Goal: Information Seeking & Learning: Learn about a topic

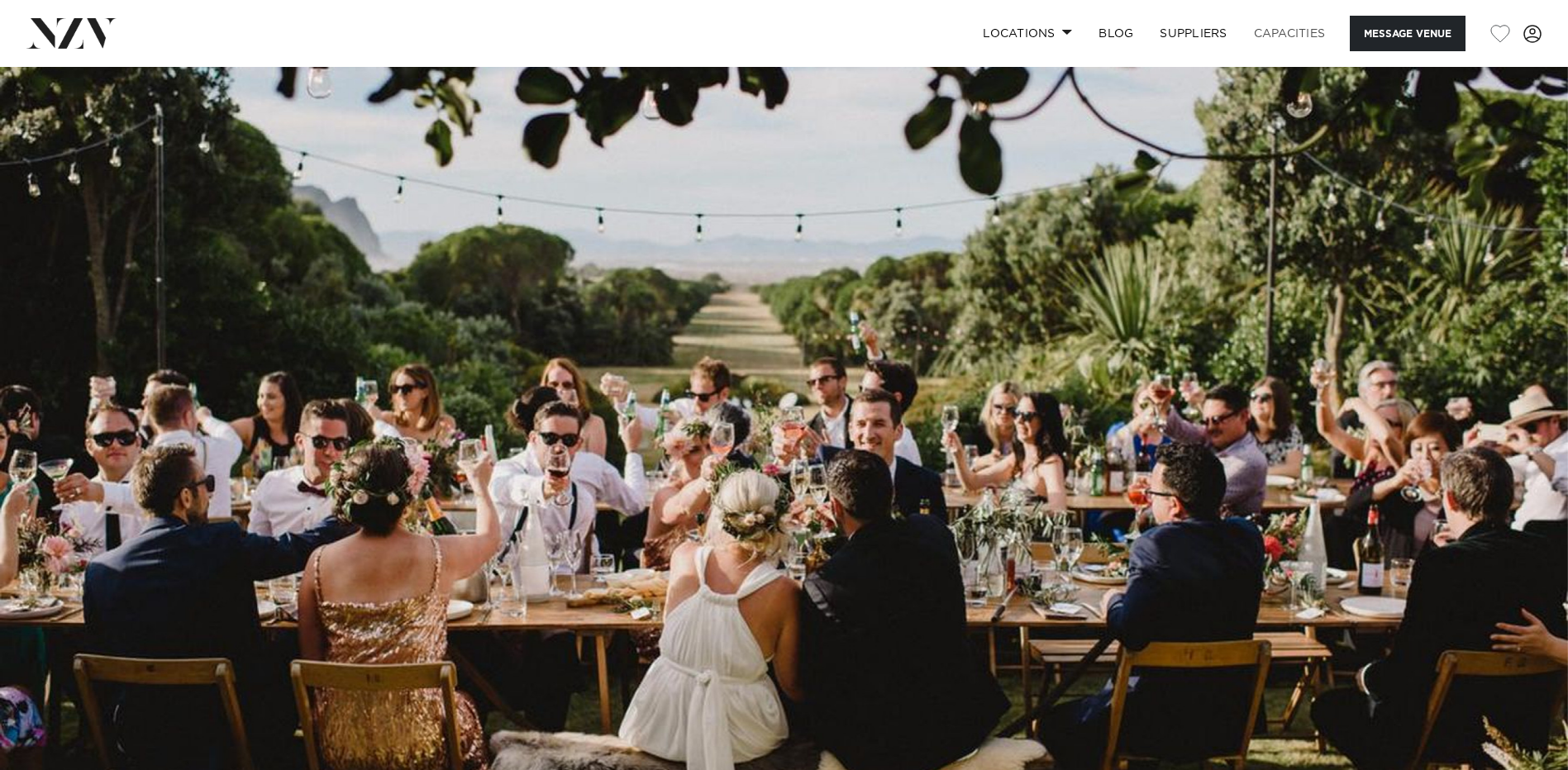
click at [1264, 32] on link "Capacities" at bounding box center [1289, 33] width 98 height 35
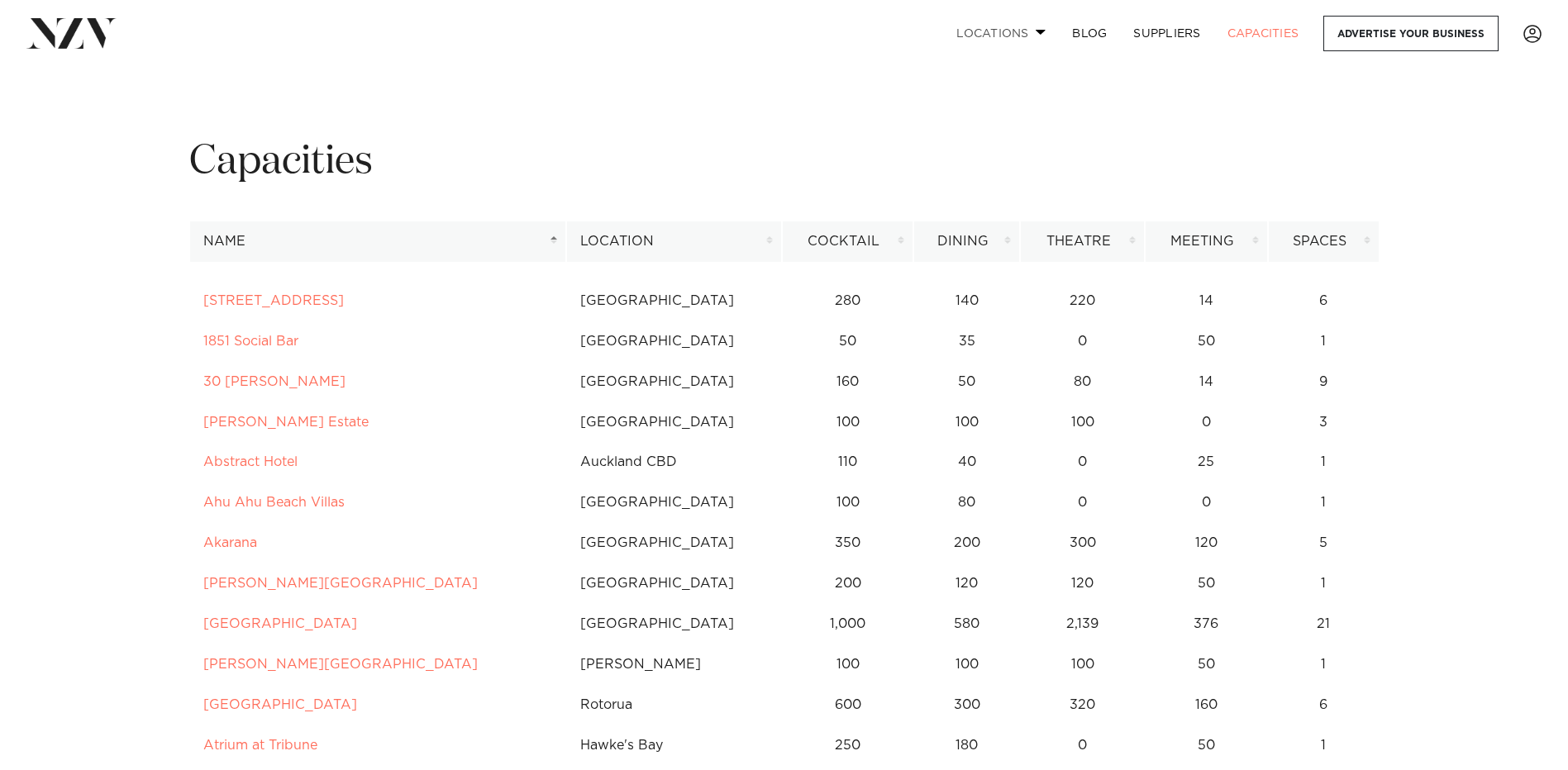
click at [1041, 40] on link "Locations" at bounding box center [1000, 33] width 116 height 35
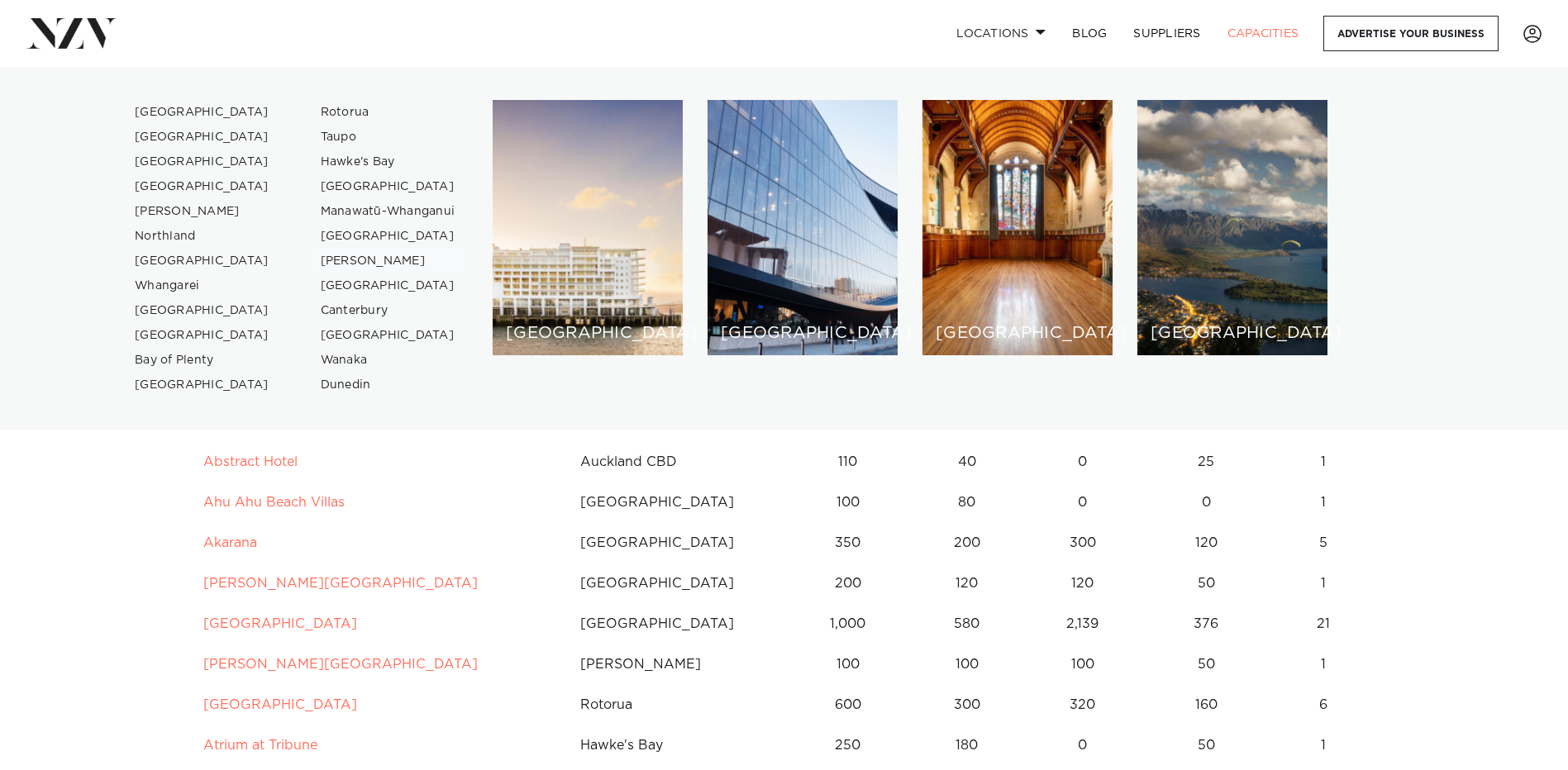
click at [383, 262] on link "[PERSON_NAME]" at bounding box center [388, 260] width 161 height 24
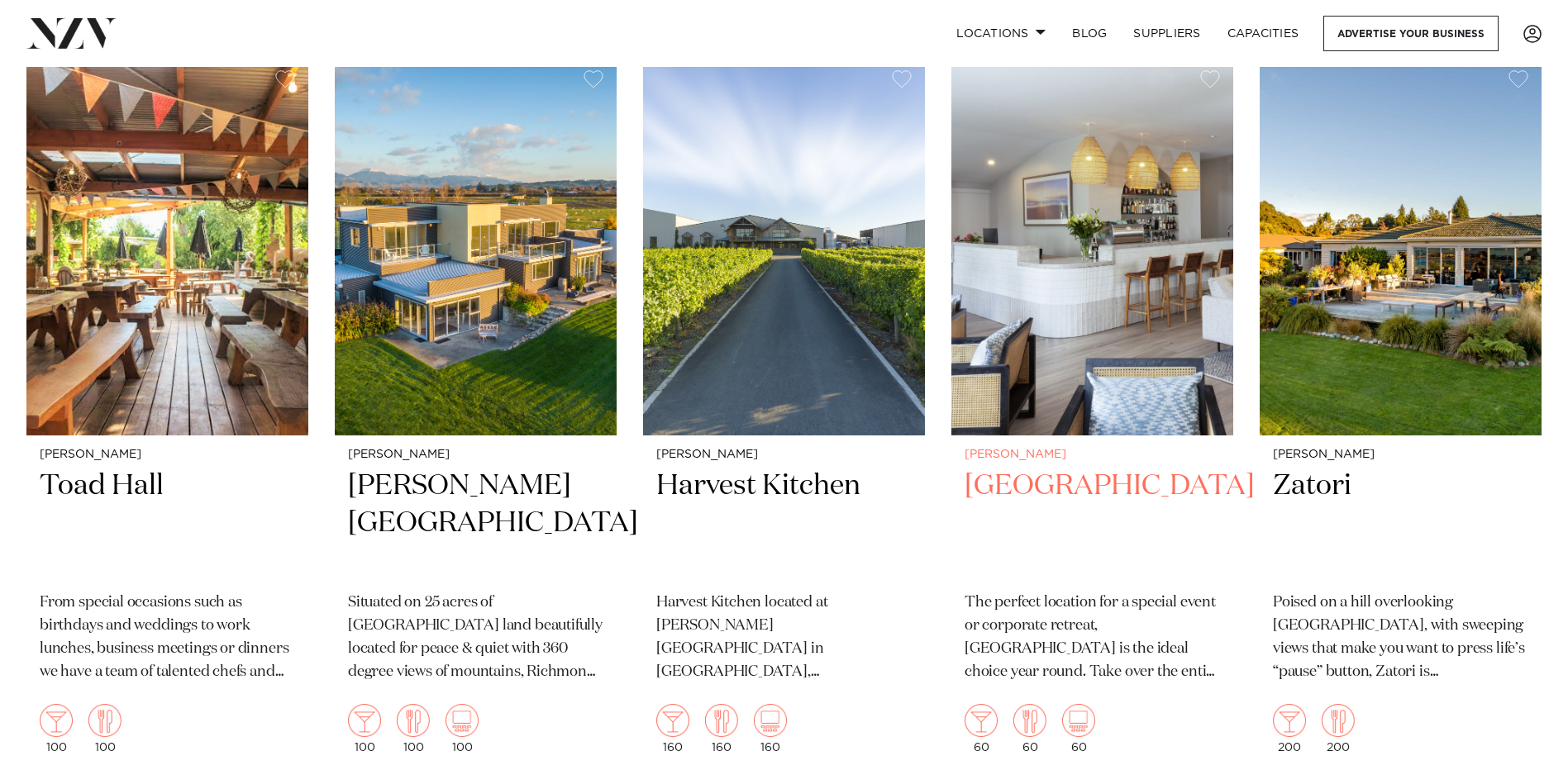
scroll to position [744, 0]
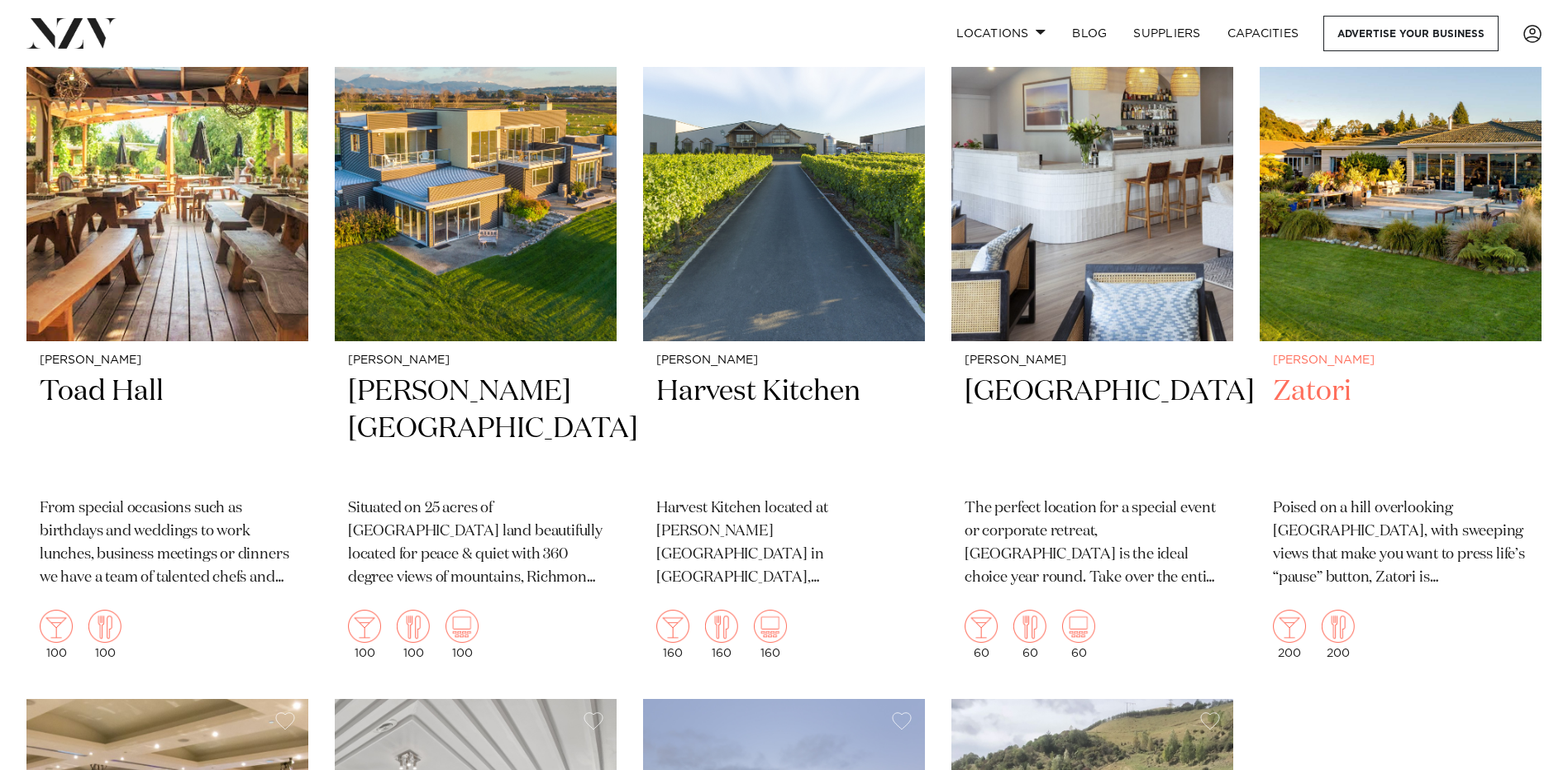
click at [1351, 382] on h2 "Zatori" at bounding box center [1400, 429] width 255 height 112
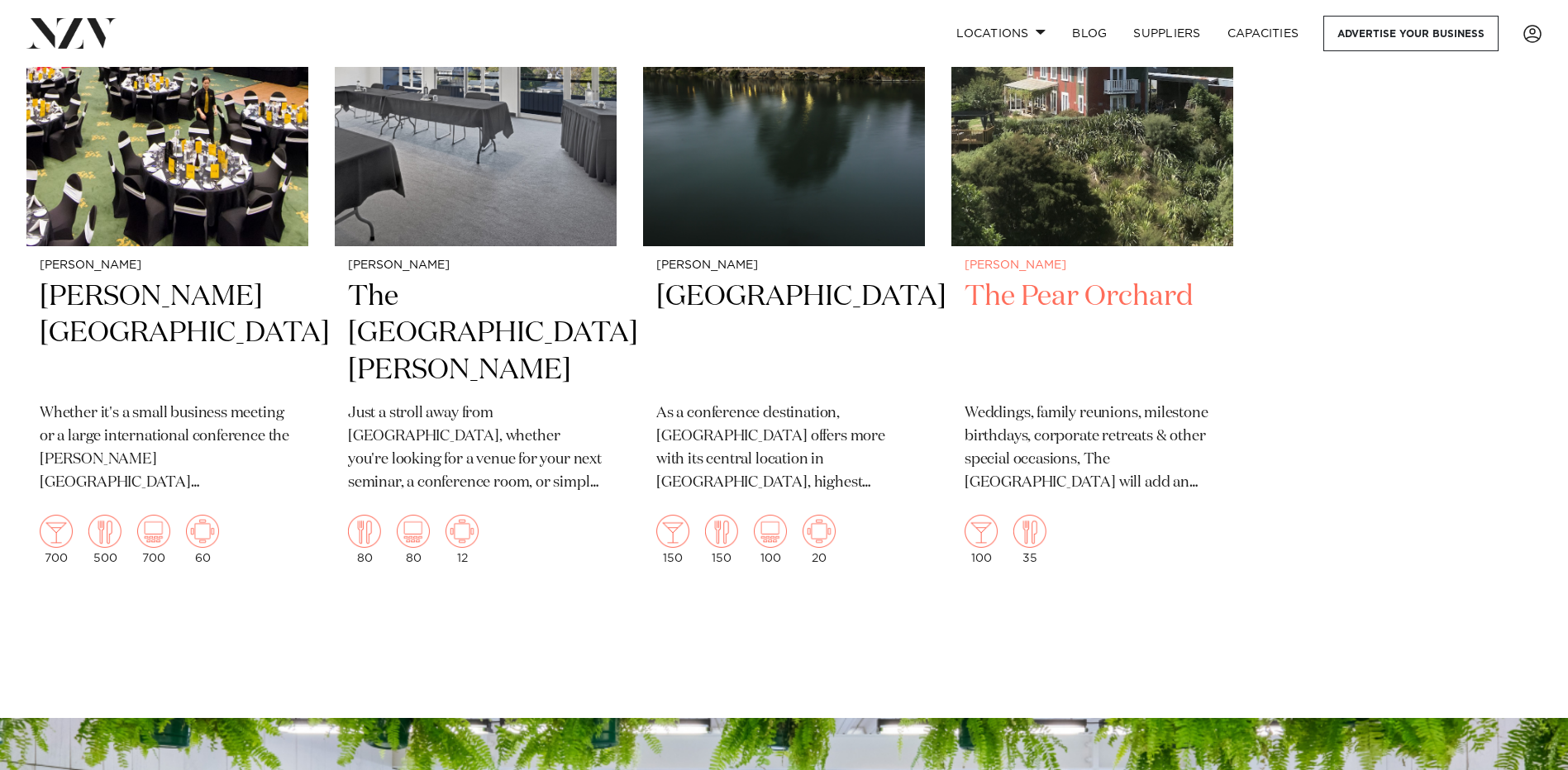
scroll to position [1569, 0]
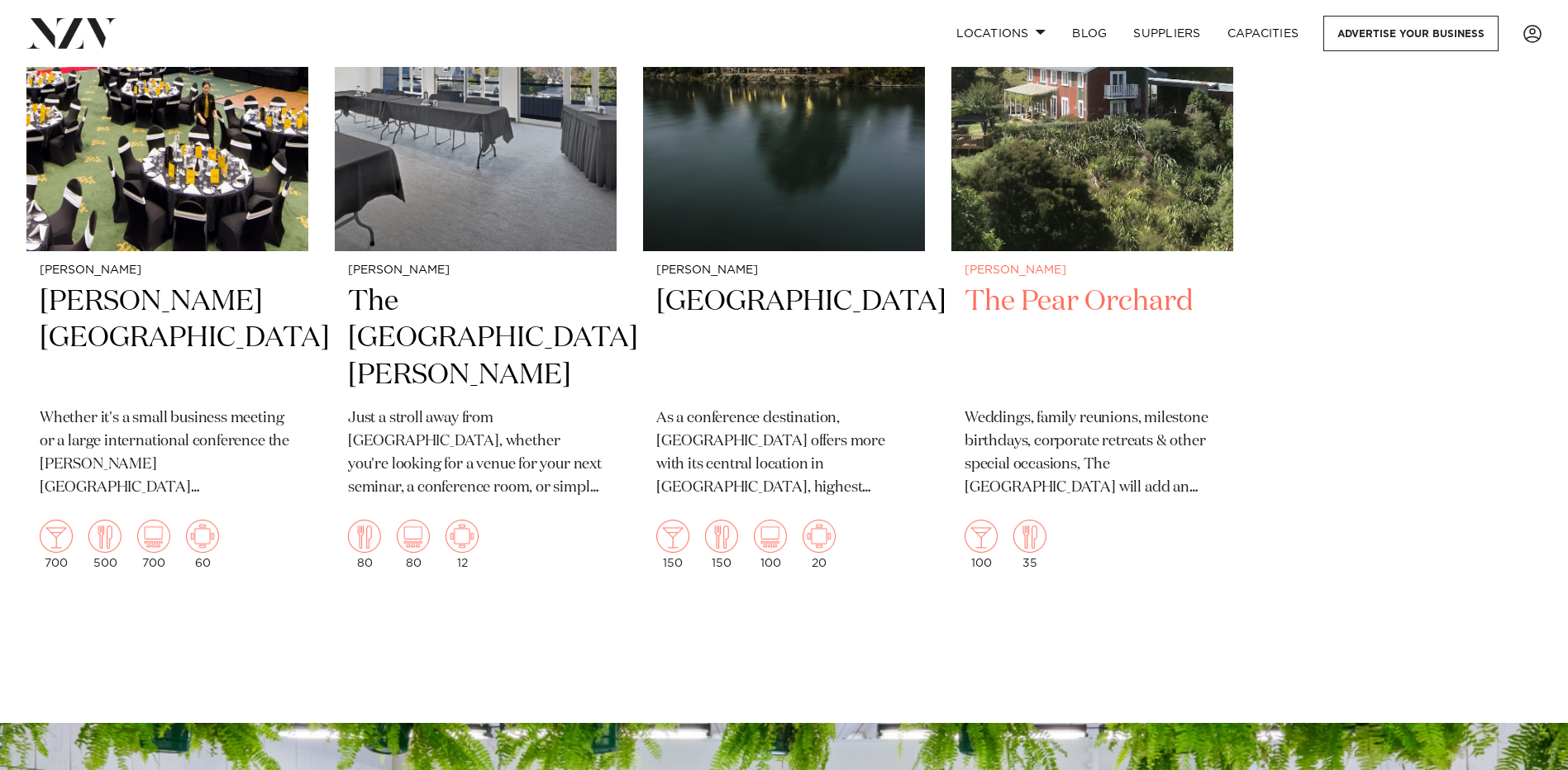
click at [1039, 302] on h2 "The Pear Orchard" at bounding box center [1092, 339] width 255 height 112
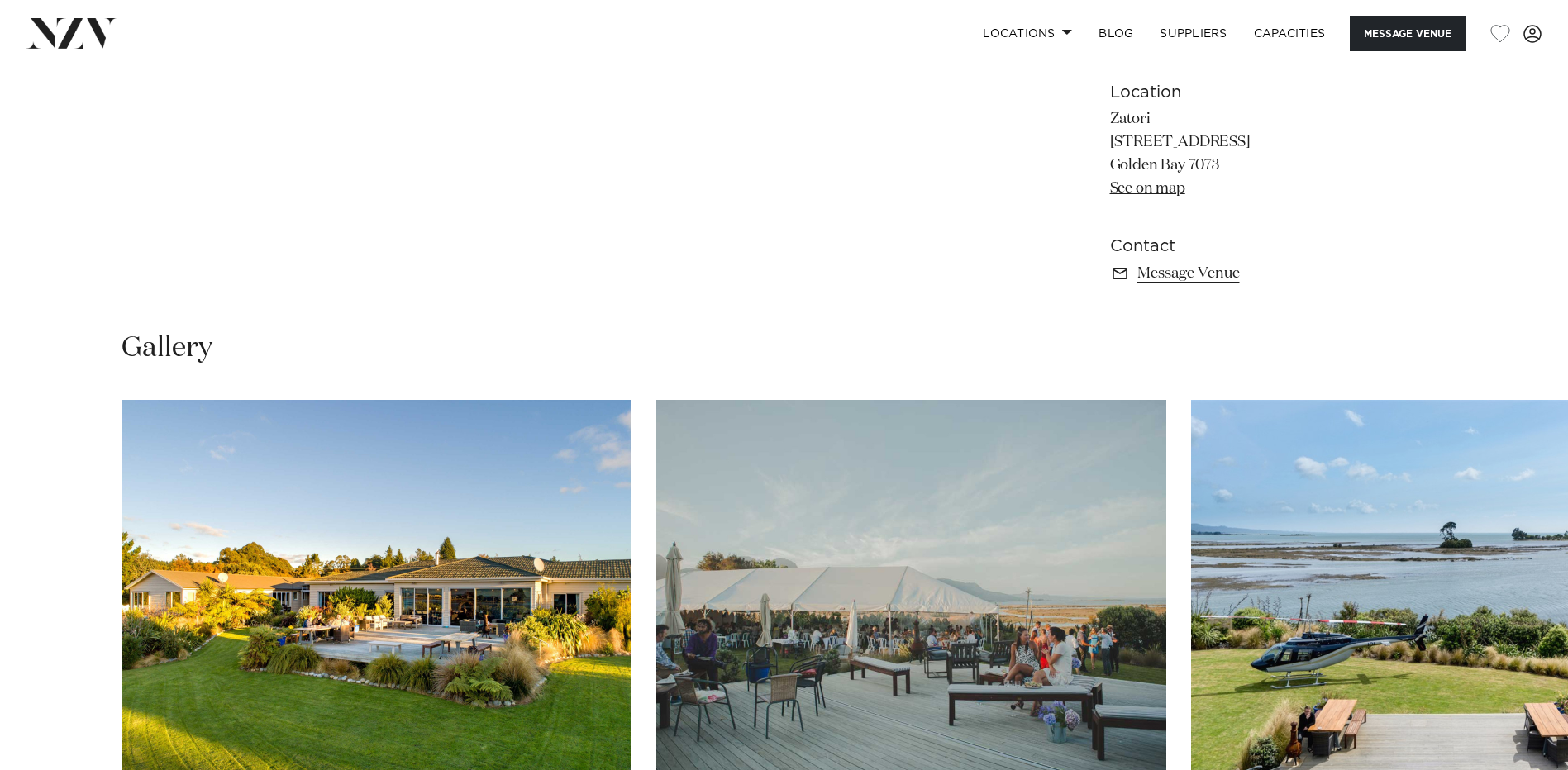
scroll to position [1306, 0]
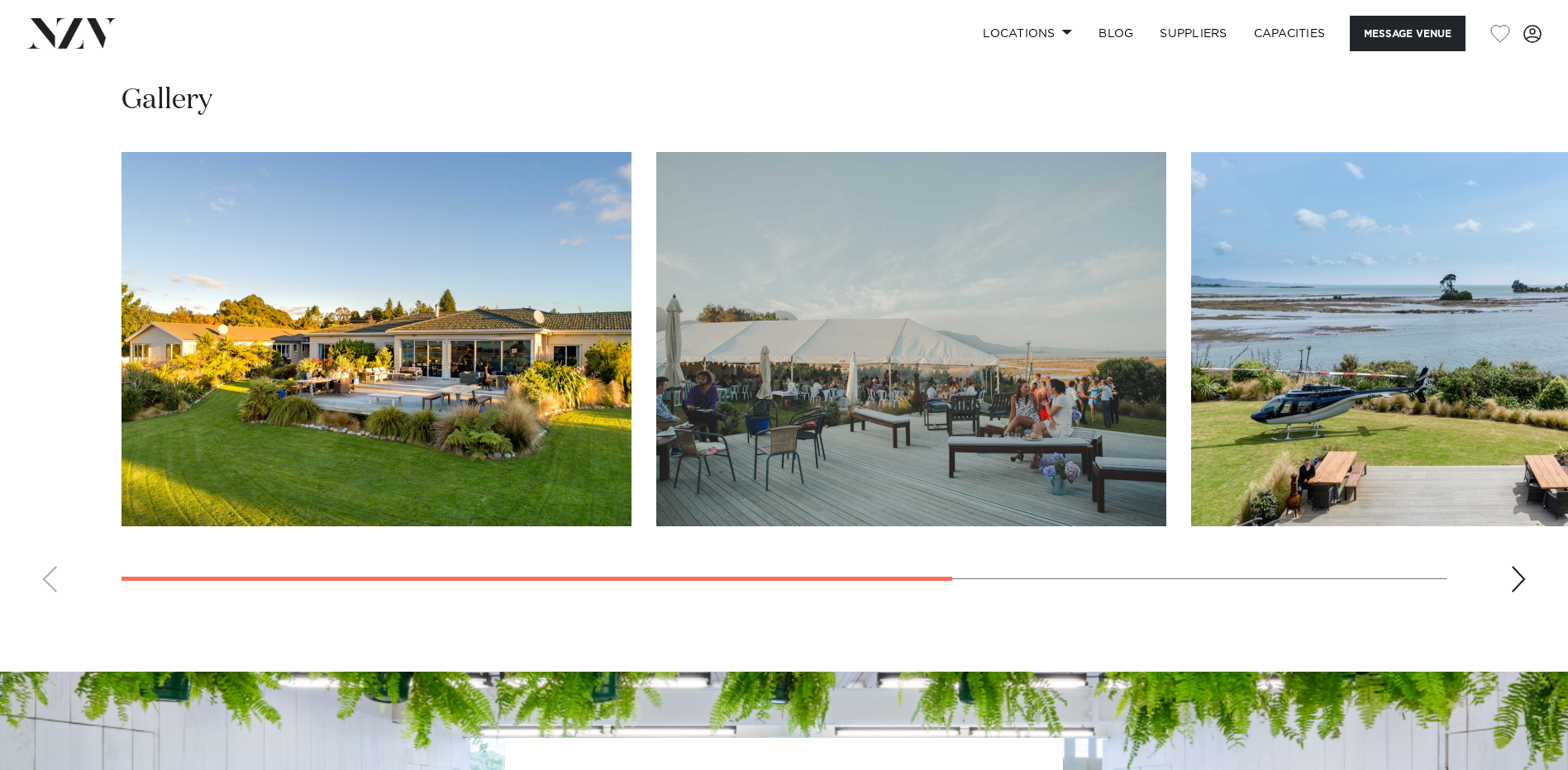
click at [1519, 581] on div "Next slide" at bounding box center [1517, 578] width 17 height 26
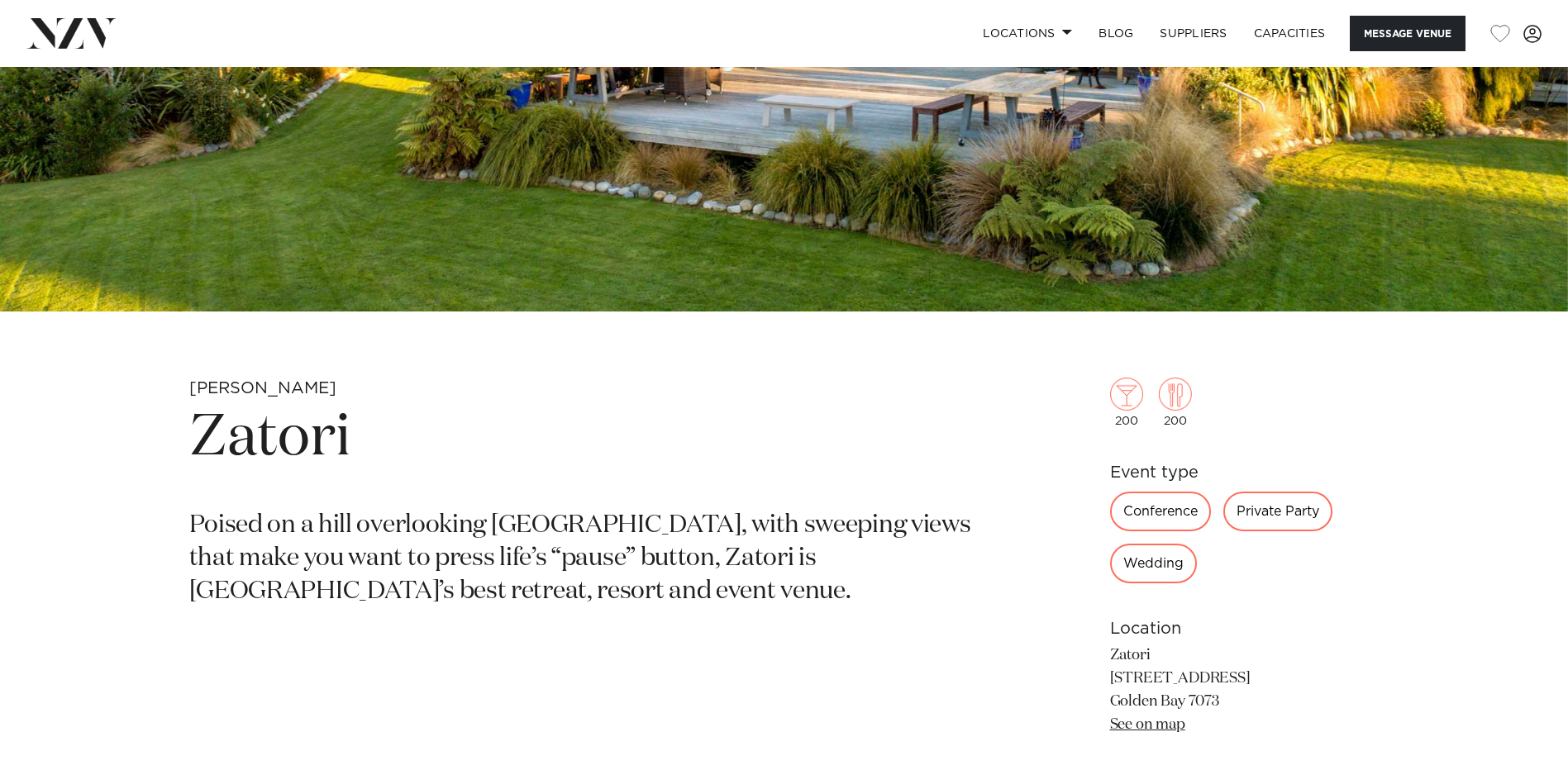
scroll to position [481, 0]
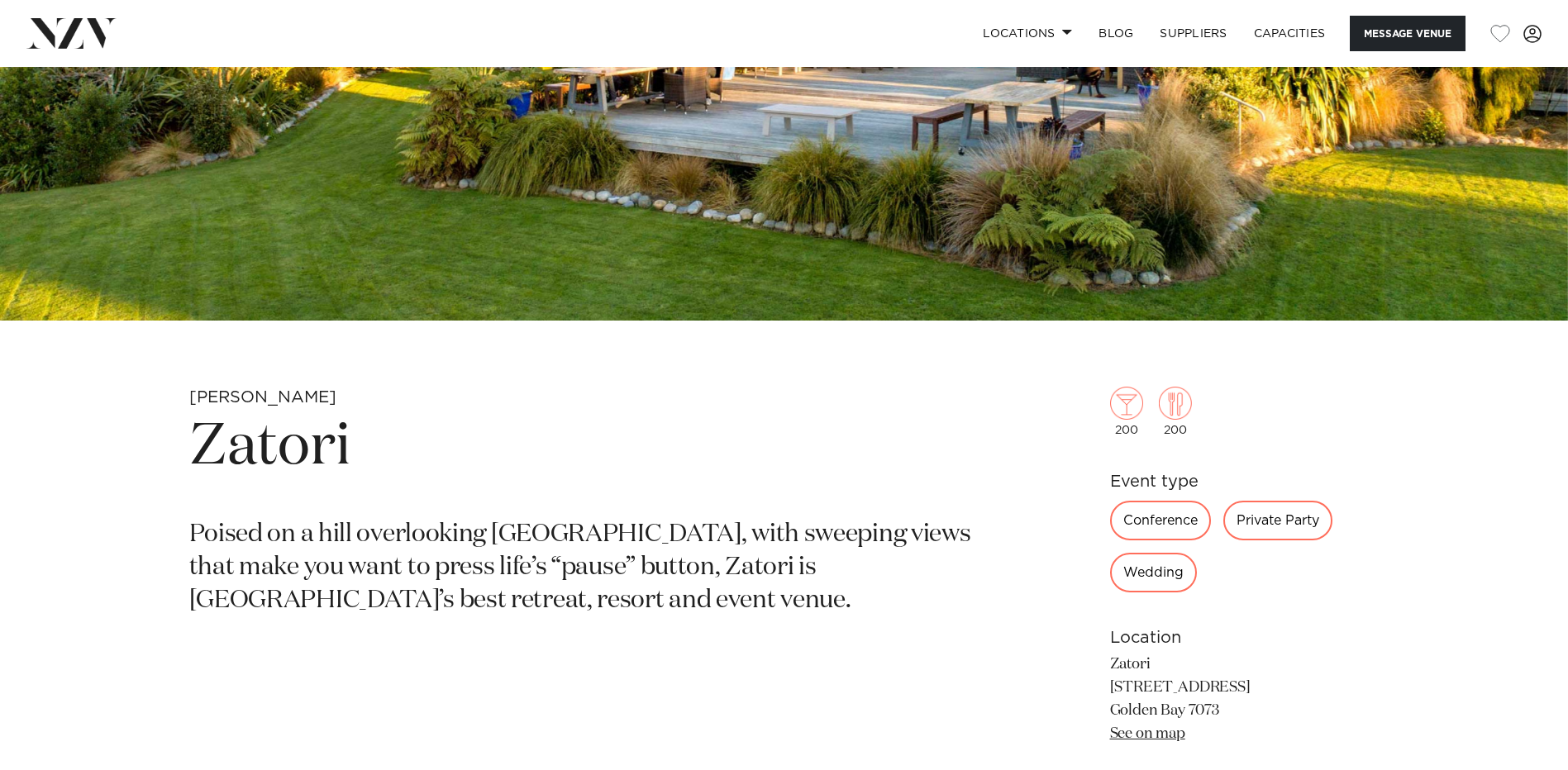
click at [1174, 574] on div "Wedding" at bounding box center [1153, 572] width 87 height 40
click at [1156, 573] on div "Wedding" at bounding box center [1153, 572] width 87 height 40
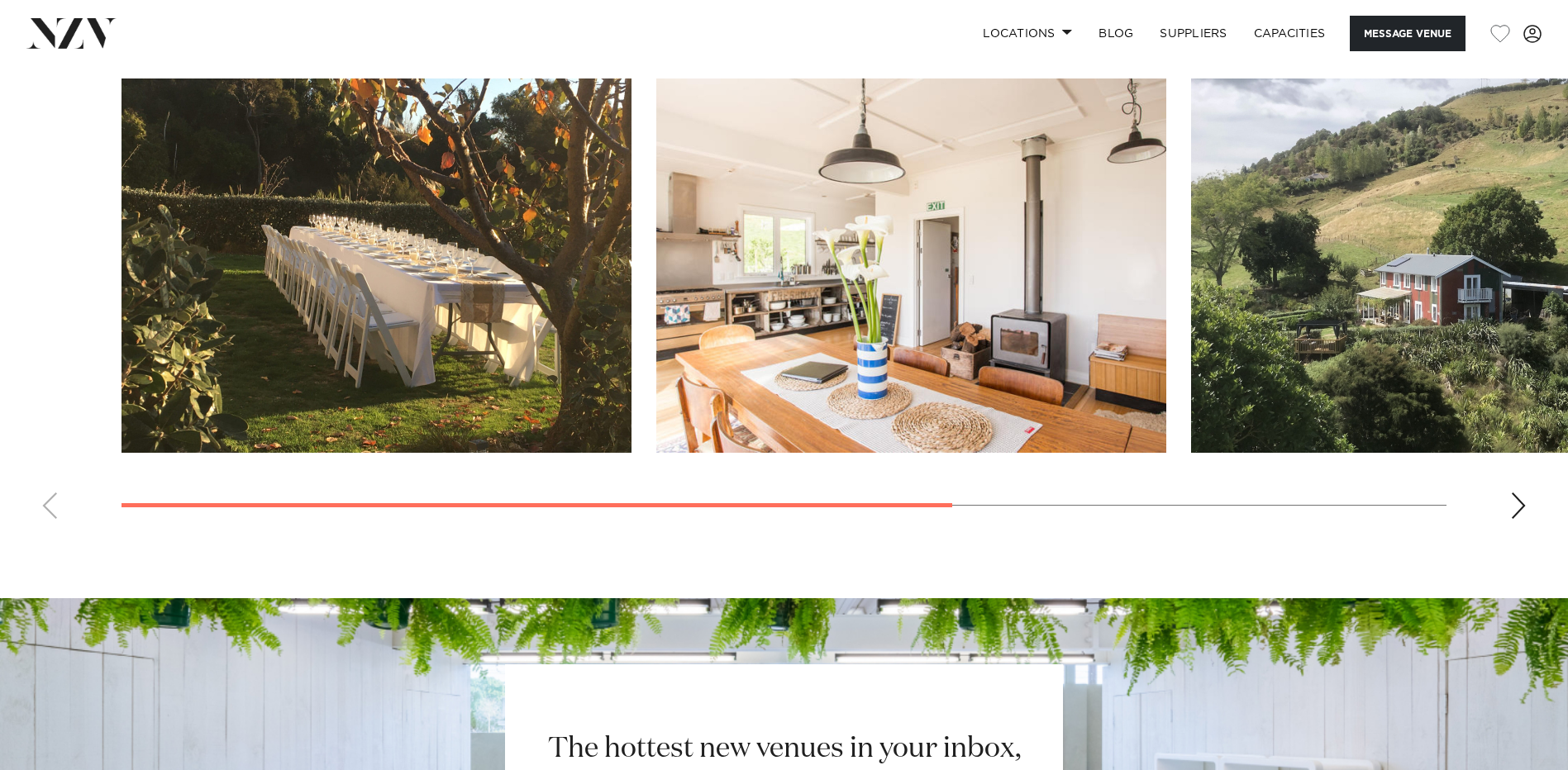
scroll to position [1405, 0]
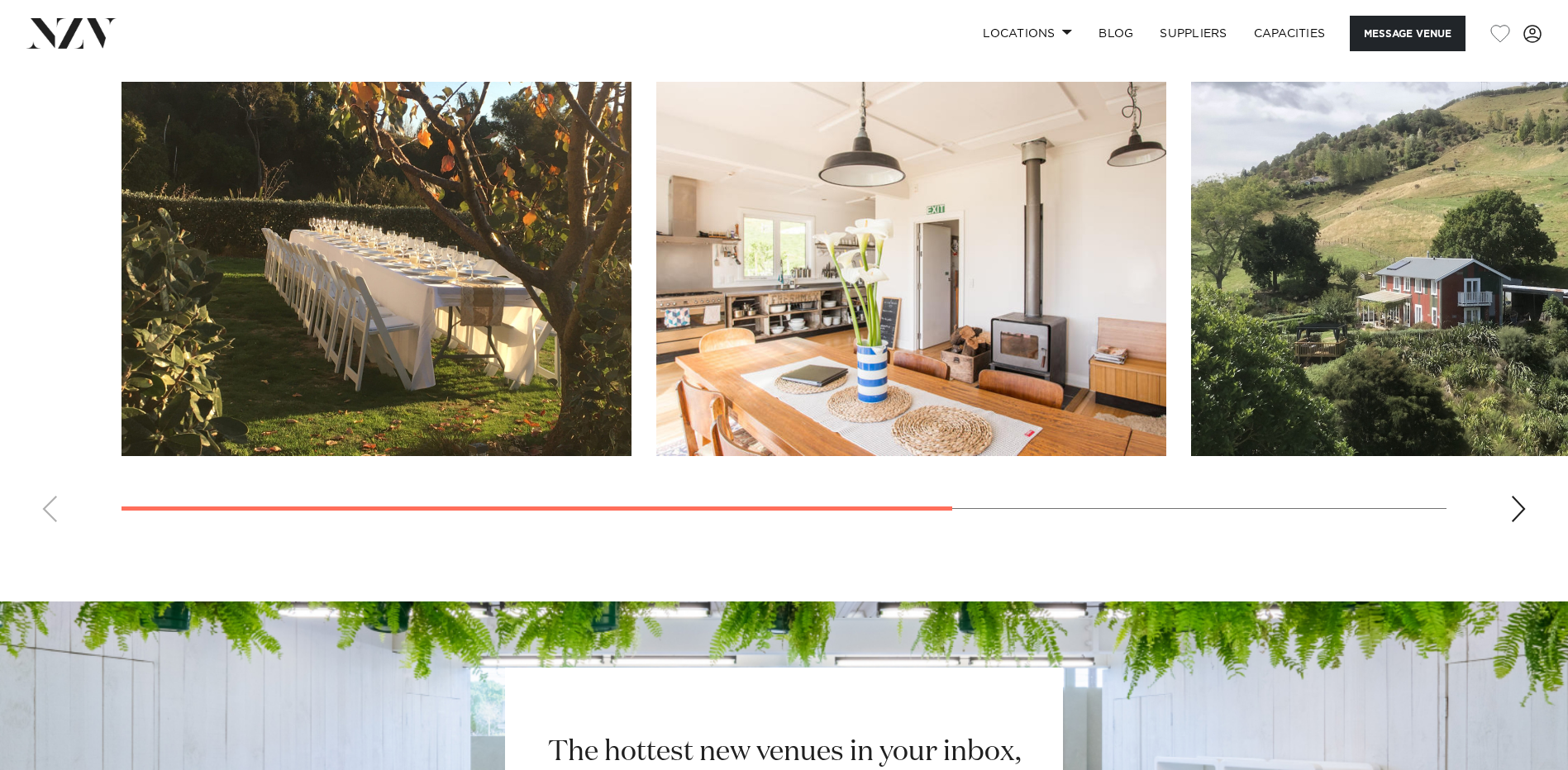
click at [1512, 522] on div "Next slide" at bounding box center [1517, 508] width 17 height 26
